Goal: Task Accomplishment & Management: Complete application form

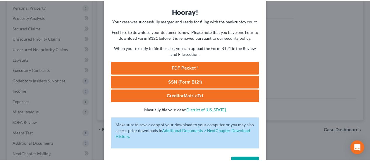
scroll to position [40, 0]
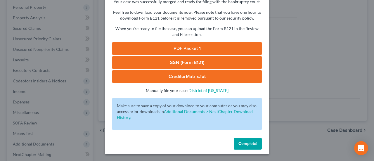
click at [251, 143] on span "Complete!" at bounding box center [247, 143] width 19 height 5
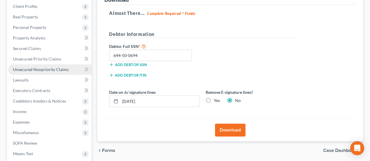
scroll to position [42, 0]
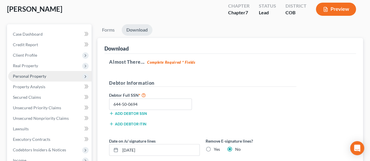
click at [41, 74] on span "Personal Property" at bounding box center [29, 76] width 33 height 5
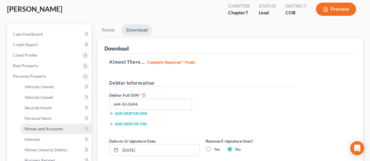
click at [47, 126] on span "Money and Accounts" at bounding box center [44, 128] width 38 height 5
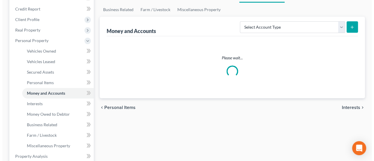
scroll to position [88, 0]
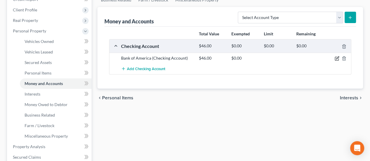
click at [337, 57] on icon "button" at bounding box center [337, 58] width 3 height 3
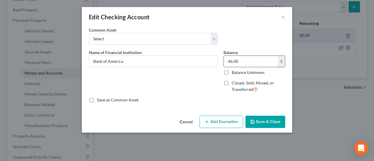
click at [227, 61] on input "46.00" at bounding box center [251, 61] width 54 height 11
type input "550.00"
click at [235, 121] on button "Add Exemption" at bounding box center [222, 122] width 44 height 12
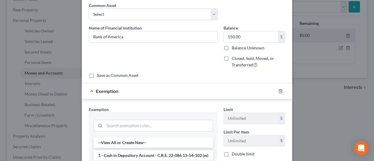
scroll to position [117, 0]
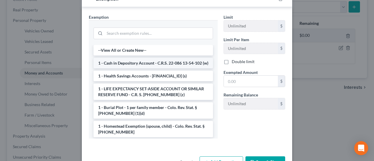
click at [152, 64] on li "1 - Cash in Depository Account - C.R.S. 22-086 13-54-102 (w)" at bounding box center [152, 63] width 119 height 11
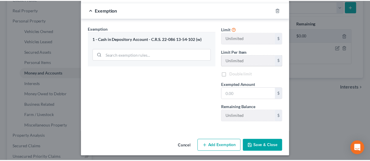
scroll to position [106, 0]
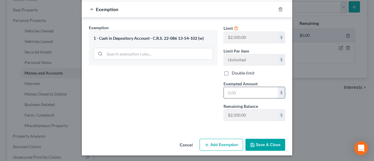
drag, startPoint x: 225, startPoint y: 92, endPoint x: 241, endPoint y: 93, distance: 16.4
click at [242, 93] on input "text" at bounding box center [251, 92] width 54 height 11
type input "550.00"
click at [268, 142] on button "Save & Close" at bounding box center [265, 145] width 40 height 12
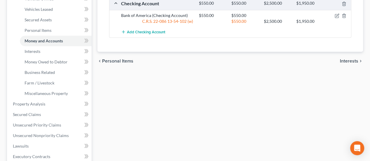
scroll to position [117, 0]
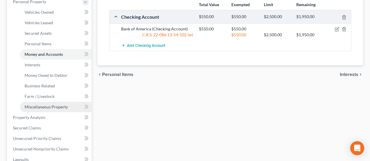
click at [52, 104] on span "Miscellaneous Property" at bounding box center [46, 106] width 43 height 5
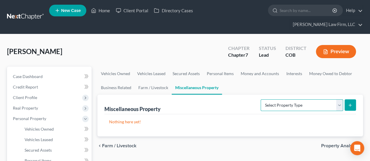
click at [339, 99] on select "Select Property Type Assigned for Creditor Benefit [DATE] Holding for Another N…" at bounding box center [301, 105] width 82 height 12
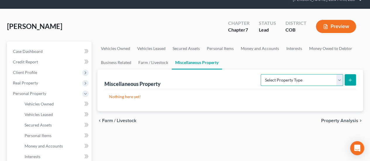
scroll to position [88, 0]
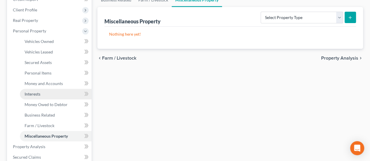
click at [40, 91] on span "Interests" at bounding box center [33, 93] width 16 height 5
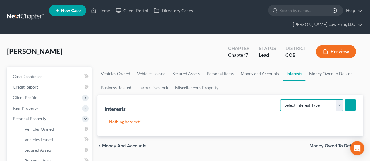
click at [339, 99] on select "Select Interest Type 401K Annuity Bond Education IRA Government Bond Government…" at bounding box center [311, 105] width 63 height 12
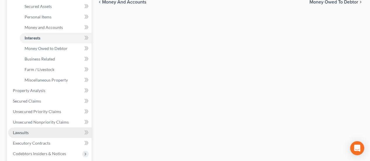
scroll to position [146, 0]
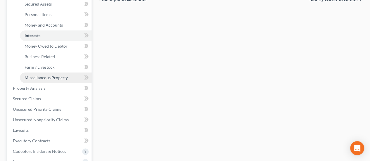
click at [56, 75] on span "Miscellaneous Property" at bounding box center [46, 77] width 43 height 5
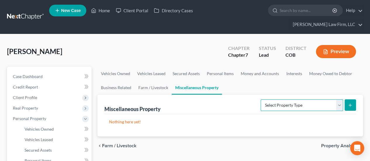
click at [338, 99] on select "Select Property Type Assigned for Creditor Benefit [DATE] Holding for Another N…" at bounding box center [301, 105] width 82 height 12
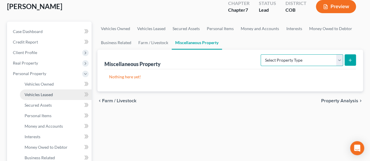
scroll to position [58, 0]
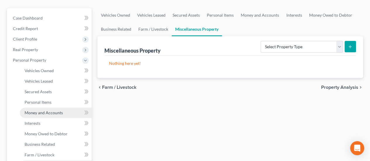
click at [42, 110] on span "Money and Accounts" at bounding box center [44, 112] width 38 height 5
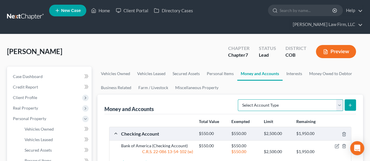
click at [340, 99] on select "Select Account Type Brokerage Cash on Hand Certificates of Deposit Checking Acc…" at bounding box center [289, 105] width 105 height 12
select select "security_deposits"
click at [239, 99] on select "Select Account Type Brokerage Cash on Hand Certificates of Deposit Checking Acc…" at bounding box center [289, 105] width 105 height 12
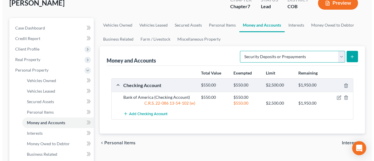
scroll to position [29, 0]
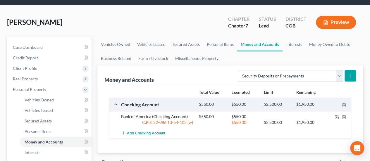
click at [348, 74] on icon "submit" at bounding box center [349, 76] width 5 height 5
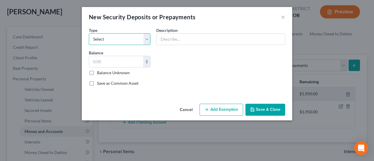
click at [148, 38] on select "Select Electric Gas Heating Oil Security Deposit On Rental Unit Prepaid Rent Te…" at bounding box center [120, 39] width 62 height 12
select select "3"
click at [89, 33] on select "Select Electric Gas Heating Oil Security Deposit On Rental Unit Prepaid Rent Te…" at bounding box center [120, 39] width 62 height 12
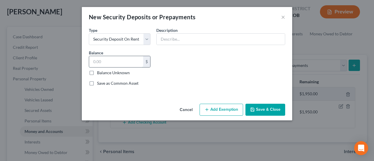
click at [109, 59] on input "text" at bounding box center [116, 61] width 54 height 11
type input "933.00"
click at [179, 39] on input "text" at bounding box center [221, 39] width 128 height 11
click at [232, 108] on button "Add Exemption" at bounding box center [222, 110] width 44 height 12
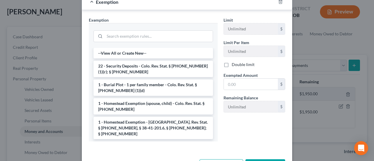
scroll to position [117, 0]
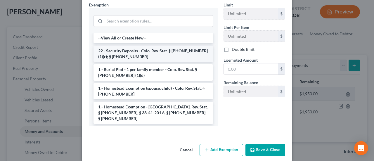
click at [148, 55] on li "22 - Security Deposits - Colo. Rev. Stat. § [PHONE_NUMBER] (1)(r); § [PHONE_NUM…" at bounding box center [152, 54] width 119 height 16
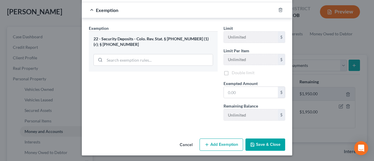
scroll to position [94, 0]
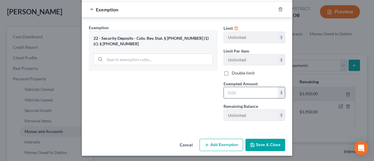
click at [239, 94] on input "text" at bounding box center [251, 92] width 54 height 11
type input "933.00"
click at [263, 142] on button "Save & Close" at bounding box center [265, 145] width 40 height 12
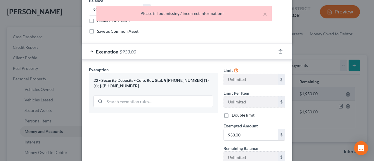
scroll to position [0, 0]
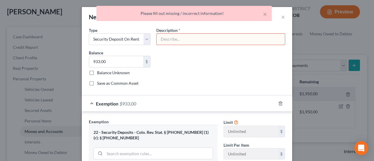
click at [211, 41] on input "text" at bounding box center [221, 39] width 128 height 11
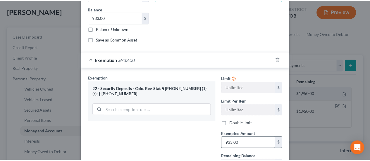
scroll to position [94, 0]
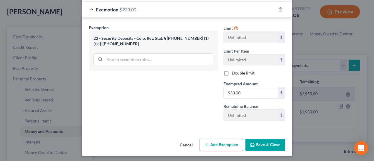
type input "Security Deposit for residence"
click at [259, 146] on button "Save & Close" at bounding box center [265, 145] width 40 height 12
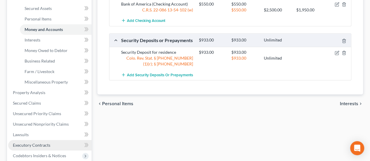
scroll to position [175, 0]
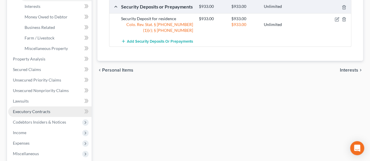
click at [48, 109] on span "Executory Contracts" at bounding box center [31, 111] width 37 height 5
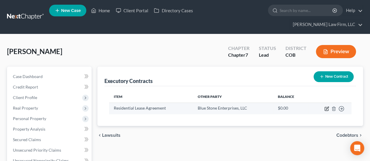
click at [325, 107] on icon "button" at bounding box center [326, 108] width 3 height 3
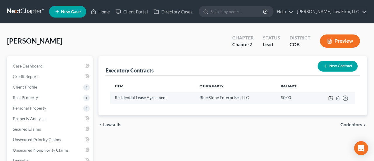
select select "3"
select select "5"
select select "0"
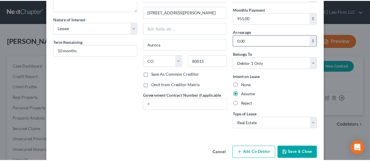
scroll to position [51, 0]
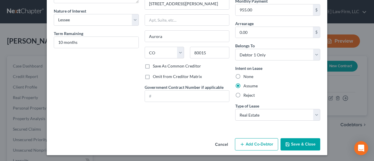
click at [294, 143] on button "Save & Close" at bounding box center [300, 144] width 40 height 12
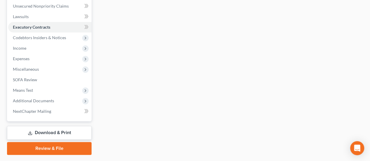
scroll to position [159, 0]
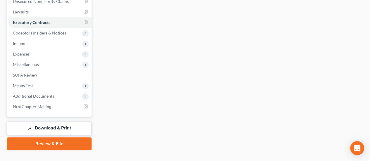
click at [76, 121] on link "Download & Print" at bounding box center [49, 128] width 84 height 14
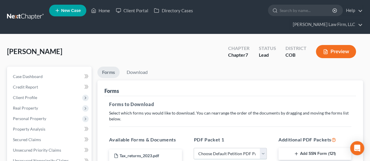
click at [264, 148] on select "Choose Default Petition PDF Packet Complete Bankruptcy Petition (all forms and …" at bounding box center [229, 154] width 73 height 12
select select "0"
click at [193, 148] on select "Choose Default Petition PDF Packet Complete Bankruptcy Petition (all forms and …" at bounding box center [229, 154] width 73 height 12
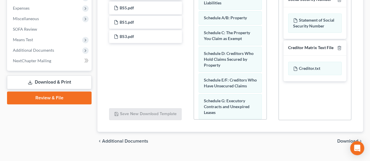
scroll to position [205, 0]
click at [342, 138] on span "Download" at bounding box center [347, 140] width 21 height 5
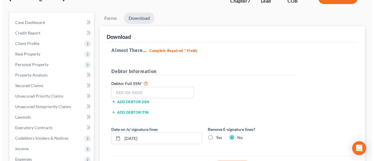
scroll to position [159, 0]
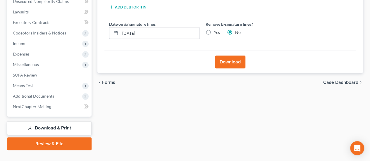
click at [230, 56] on button "Download" at bounding box center [230, 62] width 30 height 13
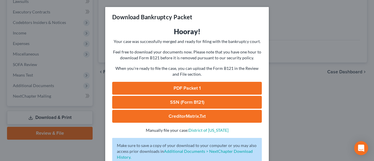
click at [181, 88] on link "PDF Packet 1" at bounding box center [187, 88] width 150 height 13
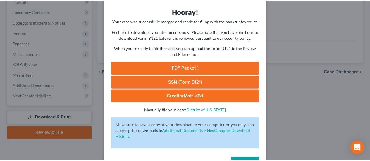
scroll to position [29, 0]
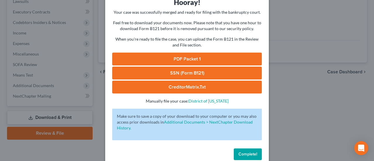
drag, startPoint x: 241, startPoint y: 154, endPoint x: 247, endPoint y: 154, distance: 5.8
click at [242, 154] on span "Complete!" at bounding box center [247, 154] width 19 height 5
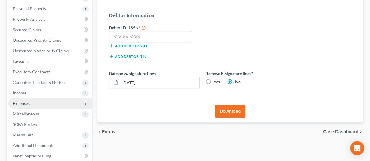
scroll to position [101, 0]
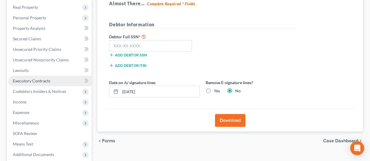
click at [42, 78] on span "Executory Contracts" at bounding box center [31, 80] width 37 height 5
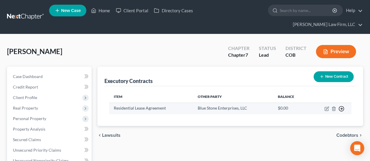
click at [341, 106] on icon "button" at bounding box center [341, 109] width 6 height 6
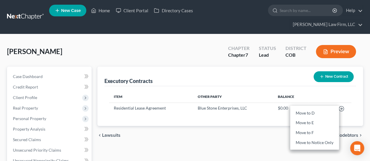
click at [299, 73] on div "Executory Contracts New Contract" at bounding box center [229, 77] width 251 height 20
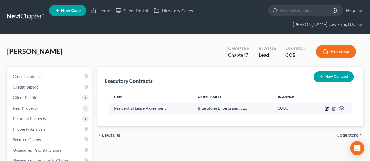
click at [326, 106] on icon "button" at bounding box center [326, 108] width 5 height 5
select select "3"
select select "5"
select select "0"
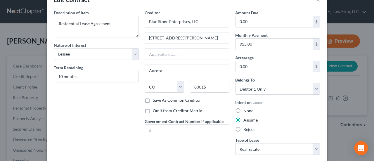
scroll to position [29, 0]
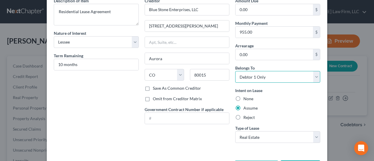
click at [314, 78] on select "Select Debtor 1 Only Debtor 2 Only Debtor 1 And Debtor 2 Only At Least One Of T…" at bounding box center [277, 77] width 85 height 12
select select "3"
click at [235, 71] on select "Select Debtor 1 Only Debtor 2 Only Debtor 1 And Debtor 2 Only At Least One Of T…" at bounding box center [277, 77] width 85 height 12
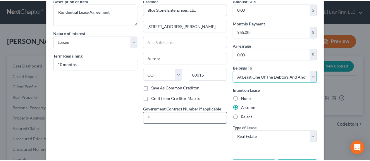
scroll to position [51, 0]
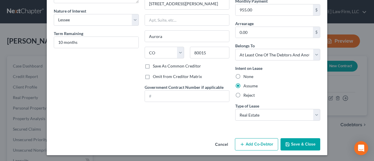
click at [308, 145] on button "Save & Close" at bounding box center [300, 144] width 40 height 12
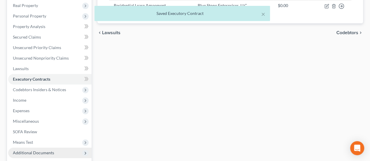
scroll to position [159, 0]
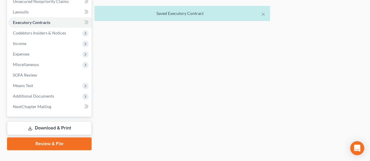
drag, startPoint x: 56, startPoint y: 117, endPoint x: 69, endPoint y: 117, distance: 12.6
click at [56, 121] on link "Download & Print" at bounding box center [49, 128] width 84 height 14
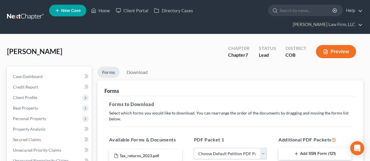
click at [263, 148] on select "Choose Default Petition PDF Packet Complete Bankruptcy Petition (all forms and …" at bounding box center [229, 154] width 73 height 12
select select "0"
click at [193, 148] on select "Choose Default Petition PDF Packet Complete Bankruptcy Petition (all forms and …" at bounding box center [229, 154] width 73 height 12
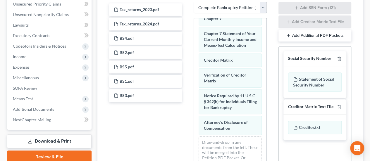
scroll to position [204, 0]
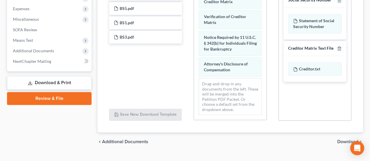
click at [349, 139] on span "Download" at bounding box center [347, 141] width 21 height 5
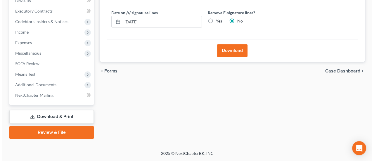
scroll to position [159, 0]
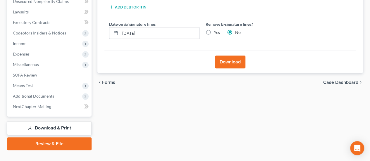
click at [237, 56] on button "Download" at bounding box center [230, 62] width 30 height 13
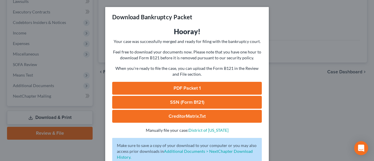
click at [195, 85] on link "PDF Packet 1" at bounding box center [187, 88] width 150 height 13
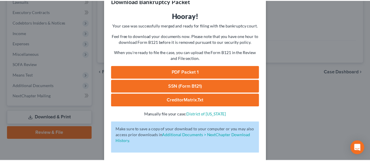
scroll to position [40, 0]
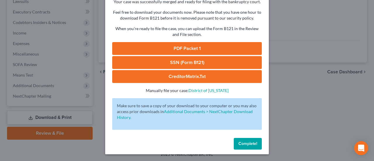
click at [252, 143] on span "Complete!" at bounding box center [247, 143] width 19 height 5
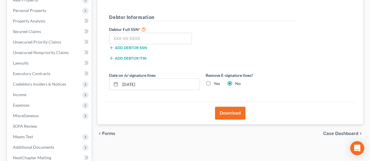
scroll to position [117, 0]
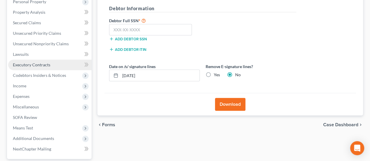
click at [39, 62] on span "Executory Contracts" at bounding box center [31, 64] width 37 height 5
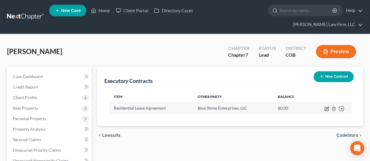
click at [326, 106] on icon "button" at bounding box center [326, 108] width 5 height 5
select select "3"
select select "5"
select select "3"
select select "0"
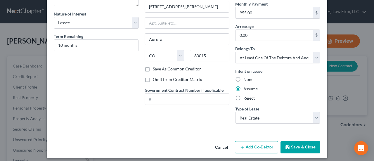
scroll to position [51, 0]
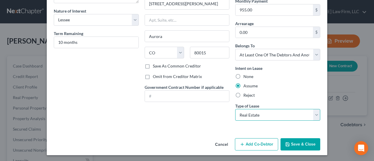
click at [316, 115] on select "Select Real Estate Car Other" at bounding box center [277, 115] width 85 height 12
click at [235, 109] on select "Select Real Estate Car Other" at bounding box center [277, 115] width 85 height 12
type input "955.00"
click at [301, 144] on button "Save & Close" at bounding box center [300, 144] width 40 height 12
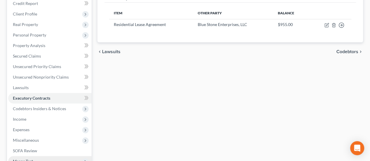
scroll to position [159, 0]
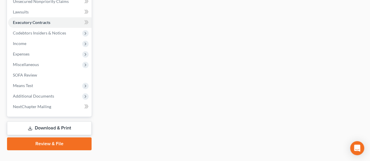
click at [69, 121] on link "Download & Print" at bounding box center [49, 128] width 84 height 14
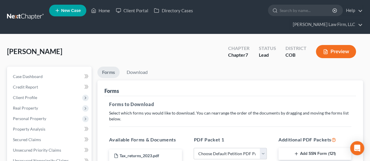
click at [341, 45] on button "Preview" at bounding box center [335, 51] width 40 height 13
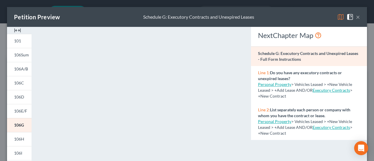
click at [356, 17] on button "×" at bounding box center [358, 16] width 4 height 7
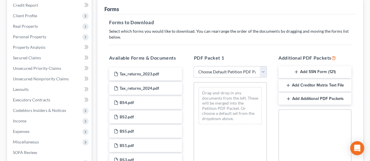
scroll to position [58, 0]
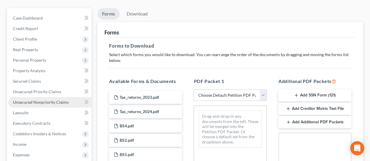
click at [42, 100] on span "Unsecured Nonpriority Claims" at bounding box center [41, 102] width 56 height 5
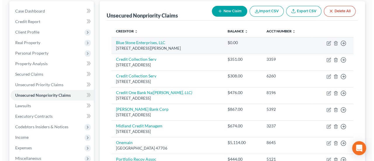
scroll to position [88, 0]
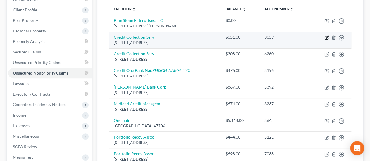
click at [326, 35] on icon "button" at bounding box center [326, 37] width 5 height 5
select select "22"
select select "1"
select select "0"
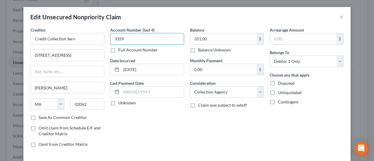
drag, startPoint x: 113, startPoint y: 38, endPoint x: 137, endPoint y: 41, distance: 24.1
click at [137, 41] on input "3359" at bounding box center [147, 39] width 74 height 12
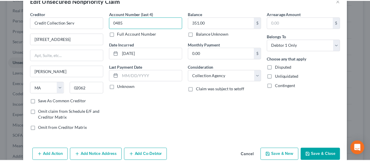
scroll to position [43, 0]
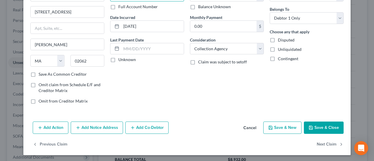
type input "0485"
click at [315, 124] on button "Save & Close" at bounding box center [324, 128] width 40 height 12
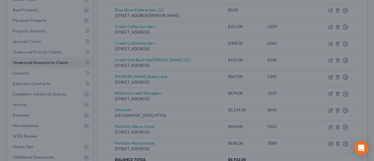
type input "0"
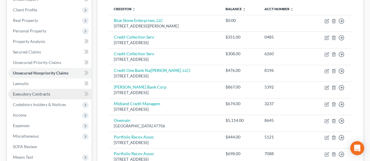
click at [42, 91] on span "Executory Contracts" at bounding box center [31, 93] width 37 height 5
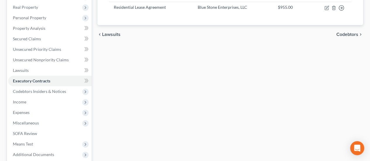
scroll to position [159, 0]
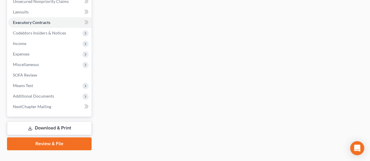
click at [62, 121] on link "Download & Print" at bounding box center [49, 128] width 84 height 14
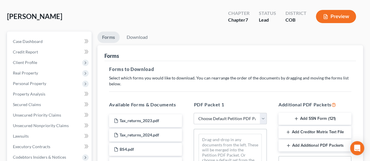
scroll to position [88, 0]
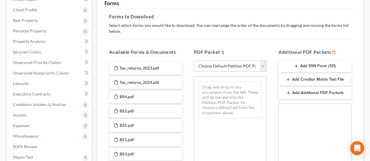
click at [262, 60] on select "Choose Default Petition PDF Packet Complete Bankruptcy Petition (all forms and …" at bounding box center [229, 66] width 73 height 12
select select "0"
click at [193, 60] on select "Choose Default Petition PDF Packet Complete Bankruptcy Petition (all forms and …" at bounding box center [229, 66] width 73 height 12
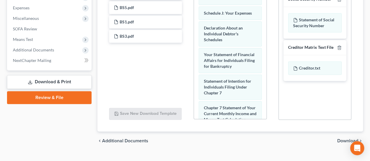
scroll to position [175, 0]
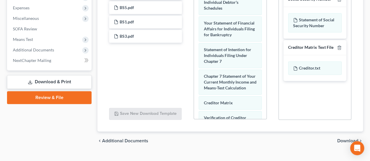
click at [343, 138] on span "Download" at bounding box center [347, 140] width 21 height 5
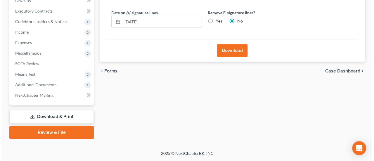
scroll to position [159, 0]
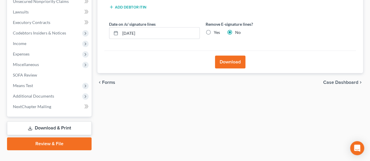
click at [234, 56] on button "Download" at bounding box center [230, 62] width 30 height 13
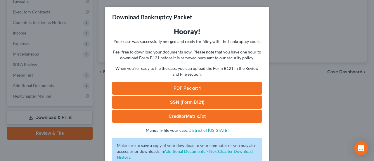
click at [211, 85] on link "PDF Packet 1" at bounding box center [187, 88] width 150 height 13
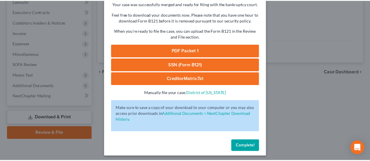
scroll to position [40, 0]
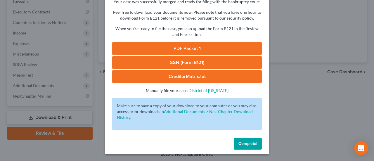
click at [254, 143] on span "Complete!" at bounding box center [247, 143] width 19 height 5
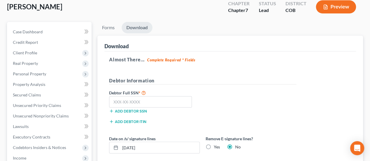
scroll to position [42, 0]
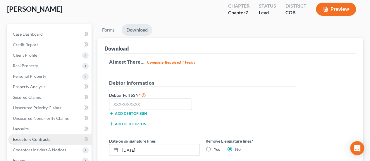
click at [44, 134] on link "Executory Contracts" at bounding box center [49, 139] width 83 height 11
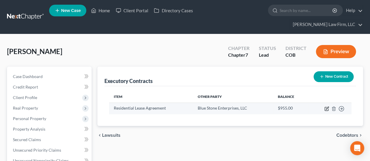
click at [327, 107] on icon "button" at bounding box center [326, 108] width 3 height 3
select select "3"
select select "5"
select select "3"
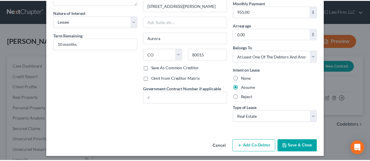
scroll to position [51, 0]
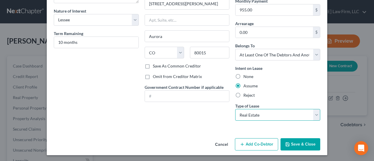
click at [315, 112] on select "Select Real Estate Car Other" at bounding box center [277, 115] width 85 height 12
select select "2"
click at [235, 109] on select "Select Real Estate Car Other" at bounding box center [277, 115] width 85 height 12
click at [252, 116] on select "Select Real Estate Car Other" at bounding box center [277, 115] width 85 height 12
click at [235, 109] on select "Select Real Estate Car Other" at bounding box center [277, 115] width 85 height 12
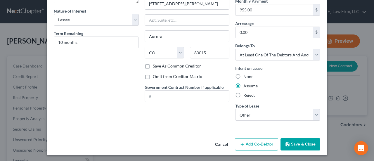
click at [307, 145] on button "Save & Close" at bounding box center [300, 144] width 40 height 12
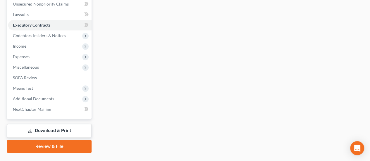
scroll to position [159, 0]
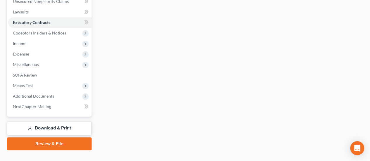
click at [86, 121] on link "Download & Print" at bounding box center [49, 128] width 84 height 14
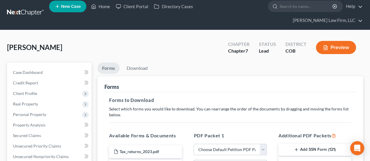
scroll to position [29, 0]
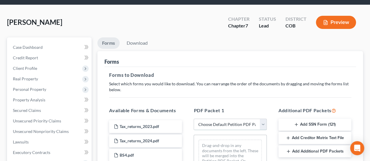
click at [262, 119] on select "Choose Default Petition PDF Packet Complete Bankruptcy Petition (all forms and …" at bounding box center [229, 125] width 73 height 12
select select "0"
click at [193, 119] on select "Choose Default Petition PDF Packet Complete Bankruptcy Petition (all forms and …" at bounding box center [229, 125] width 73 height 12
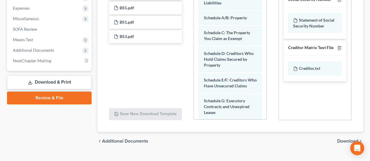
scroll to position [205, 0]
click at [346, 138] on span "Download" at bounding box center [347, 140] width 21 height 5
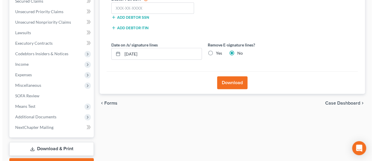
scroll to position [159, 0]
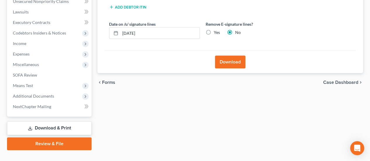
click at [232, 56] on button "Download" at bounding box center [230, 62] width 30 height 13
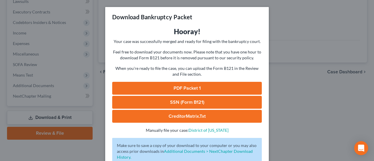
click at [213, 89] on link "PDF Packet 1" at bounding box center [187, 88] width 150 height 13
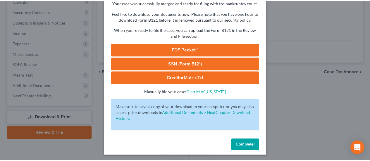
scroll to position [40, 0]
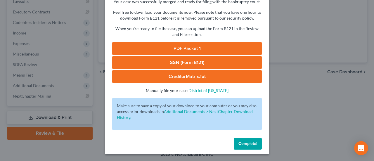
click at [251, 143] on span "Complete!" at bounding box center [247, 143] width 19 height 5
